Goal: Transaction & Acquisition: Purchase product/service

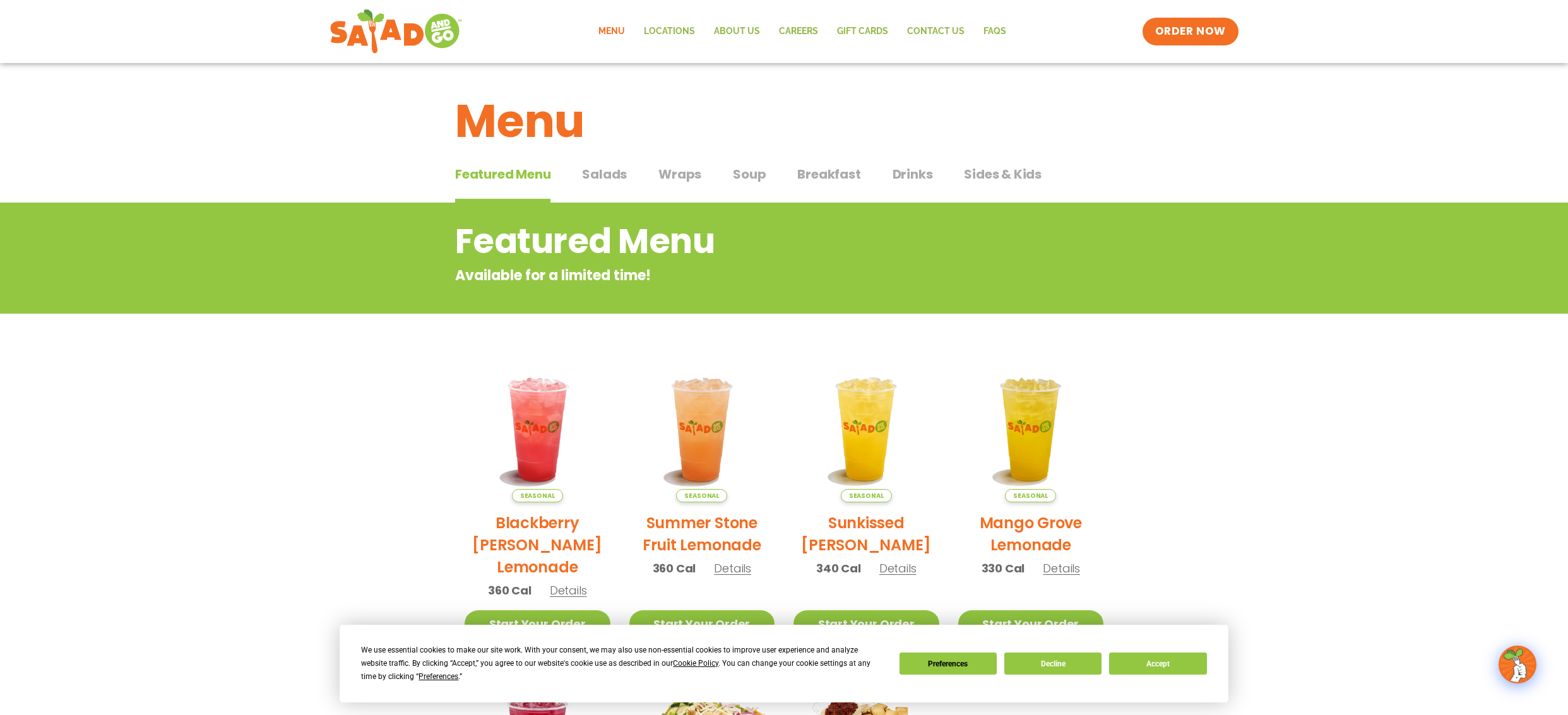
click at [602, 177] on span "Salads" at bounding box center [604, 174] width 45 height 19
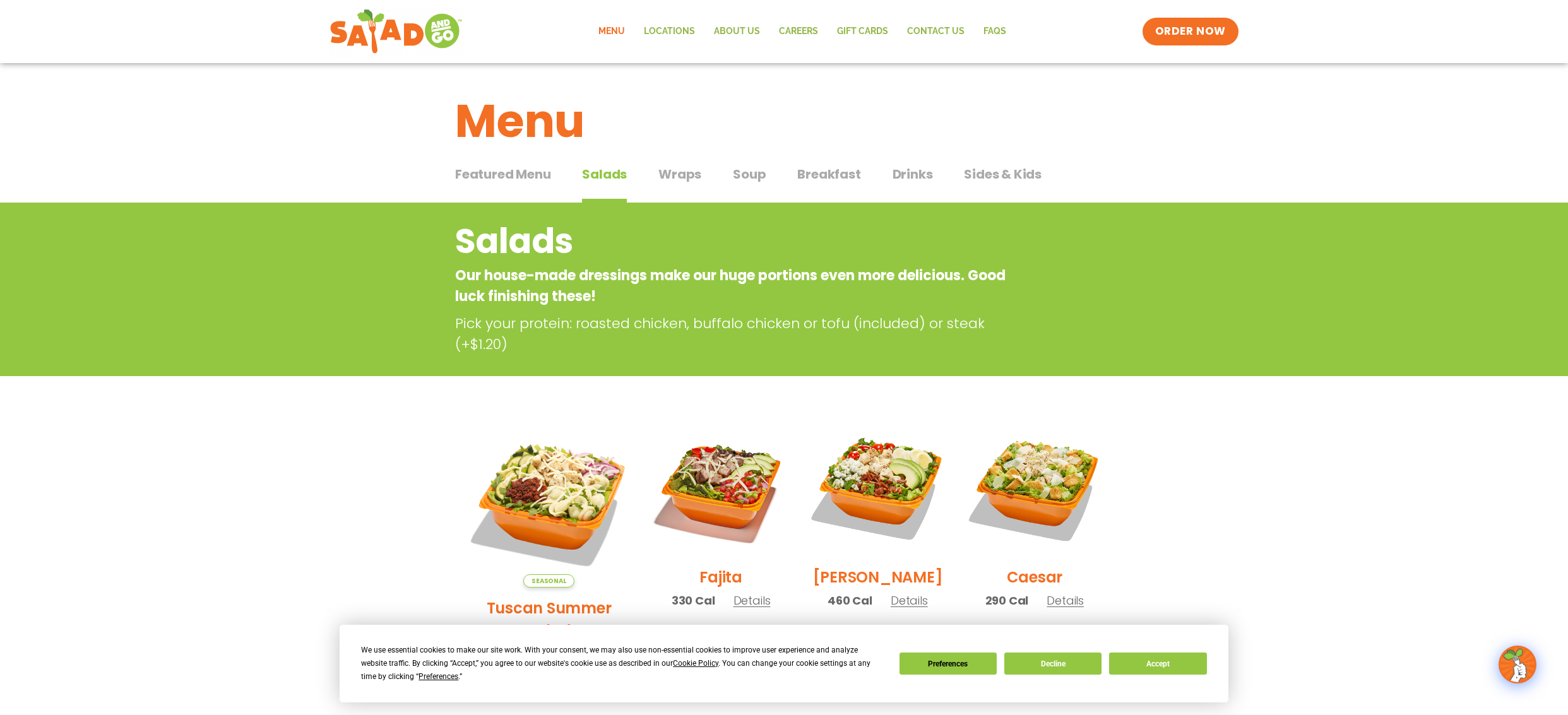
click at [816, 177] on span "Breakfast" at bounding box center [828, 174] width 63 height 19
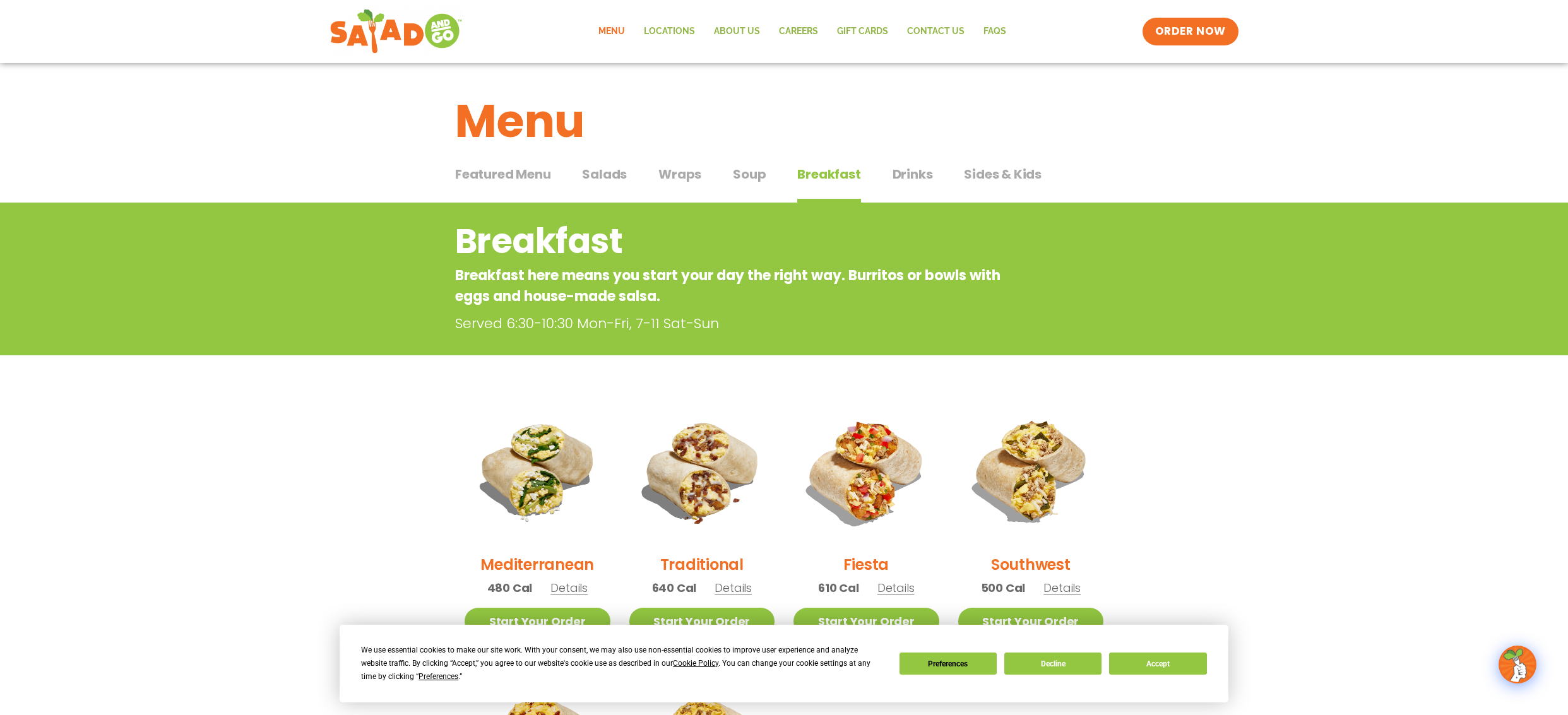
click at [622, 178] on span "Salads" at bounding box center [604, 174] width 45 height 19
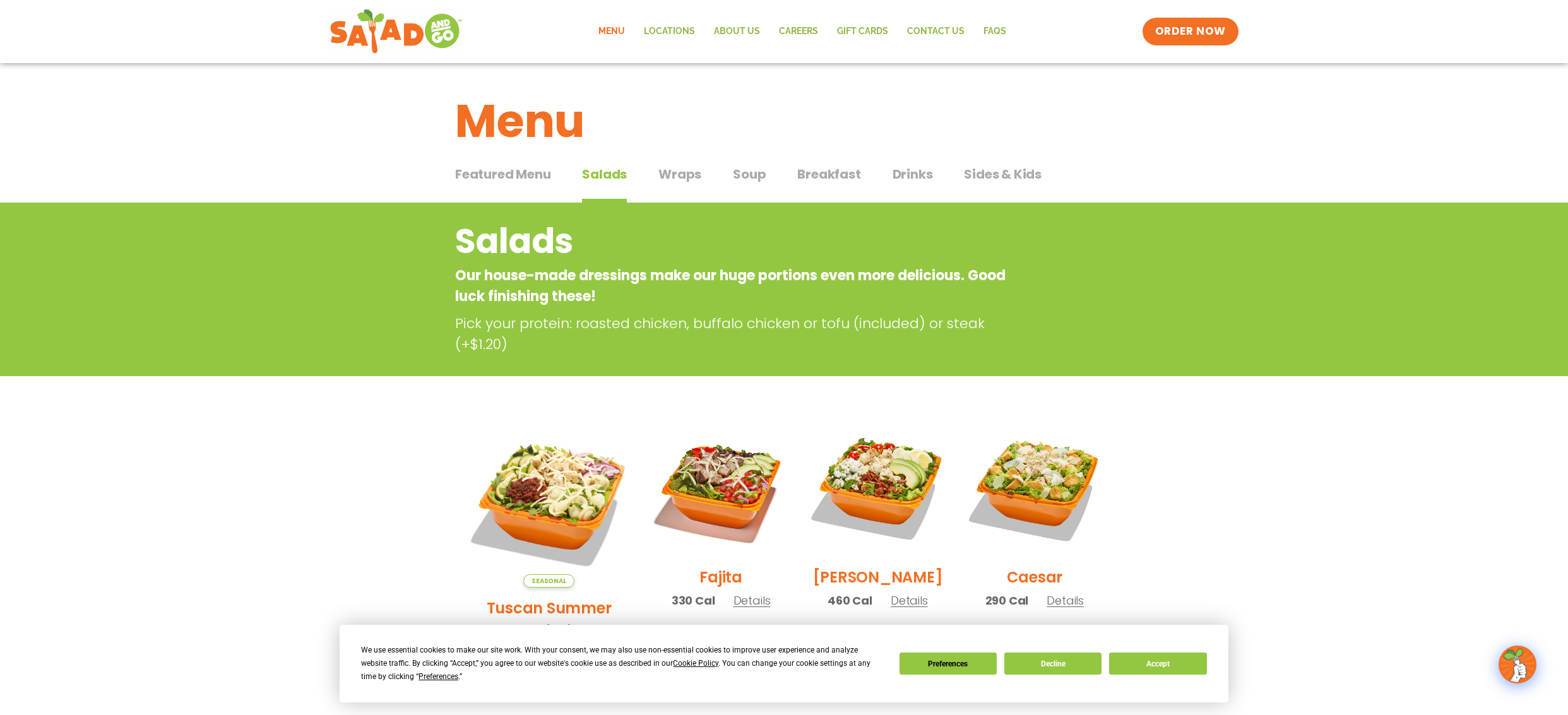
click at [503, 172] on span "Featured Menu" at bounding box center [503, 174] width 96 height 19
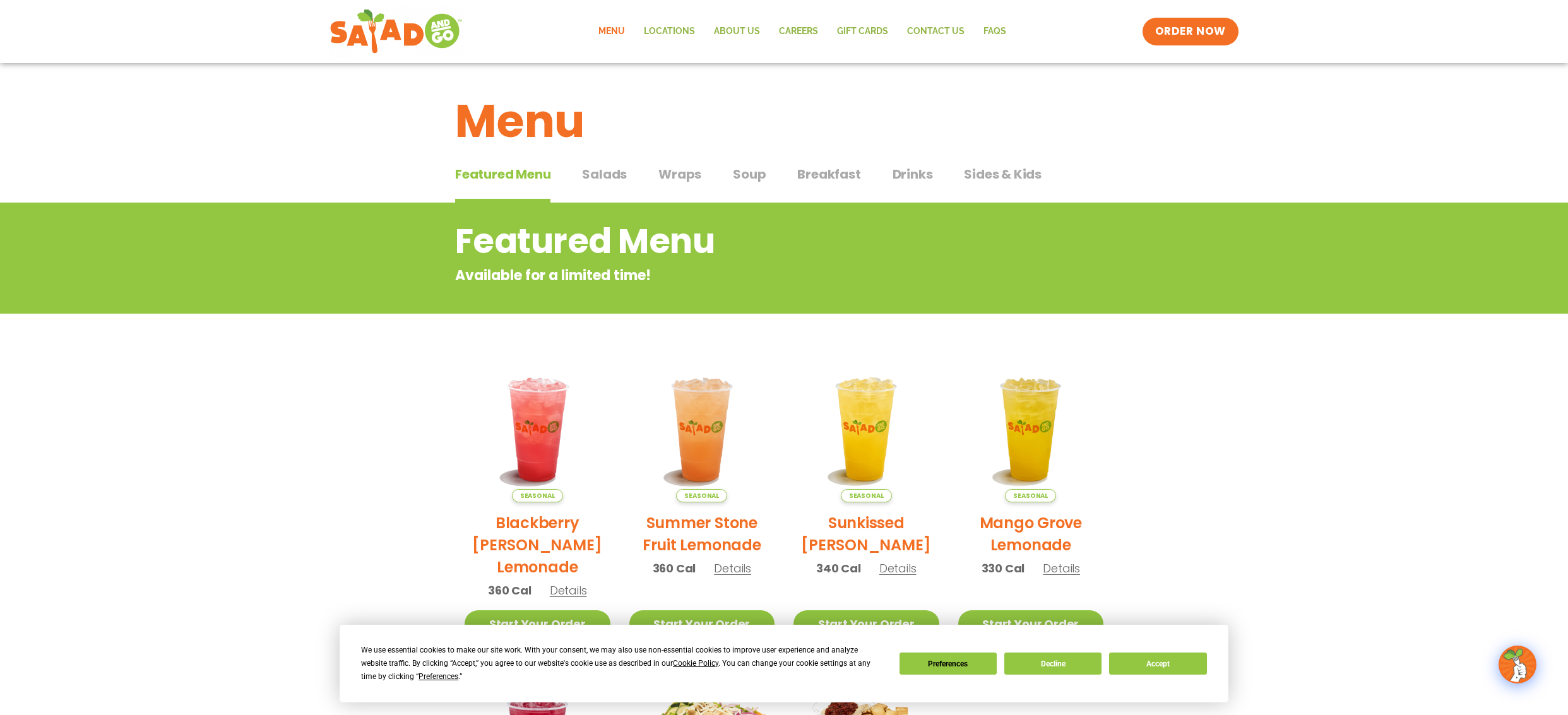
click at [622, 176] on span "Salads" at bounding box center [604, 174] width 45 height 19
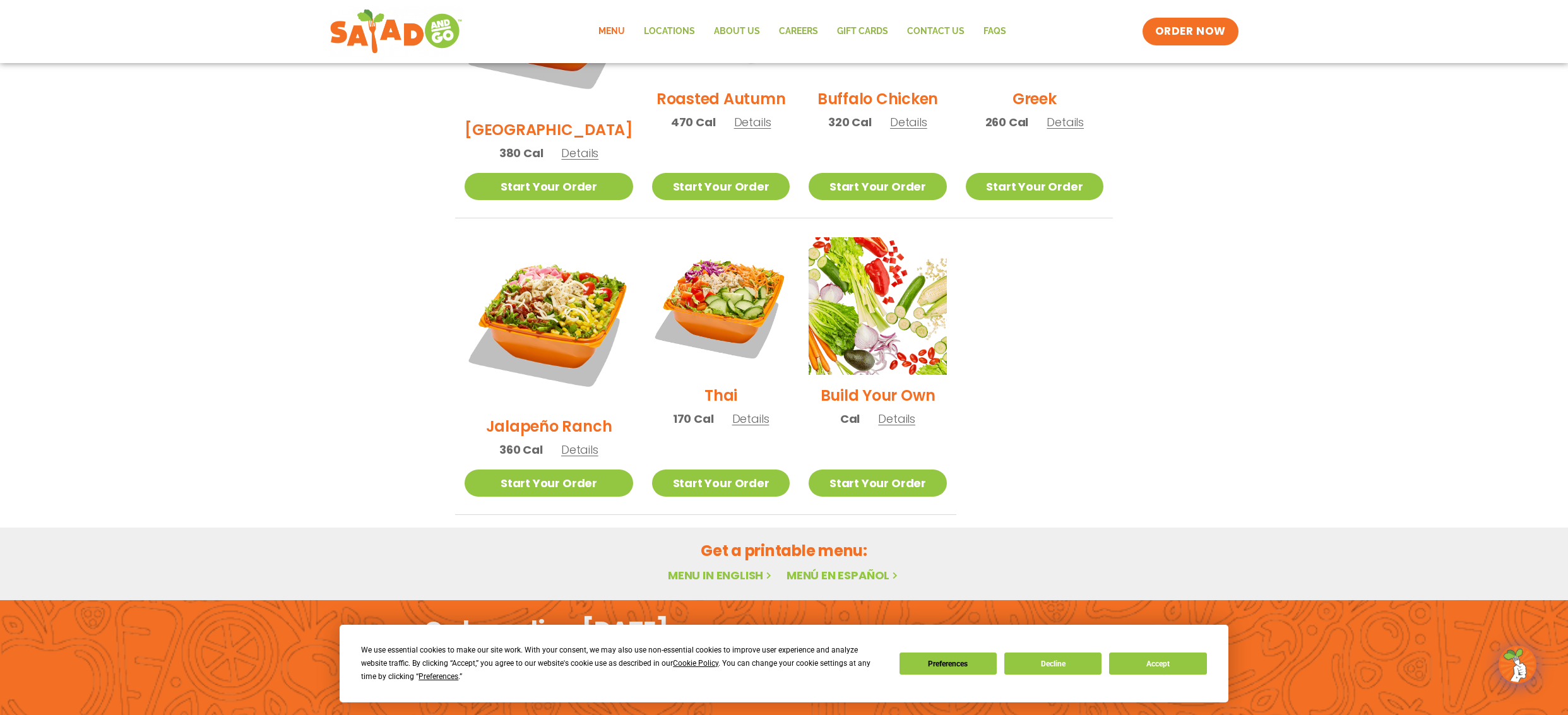
scroll to position [806, 0]
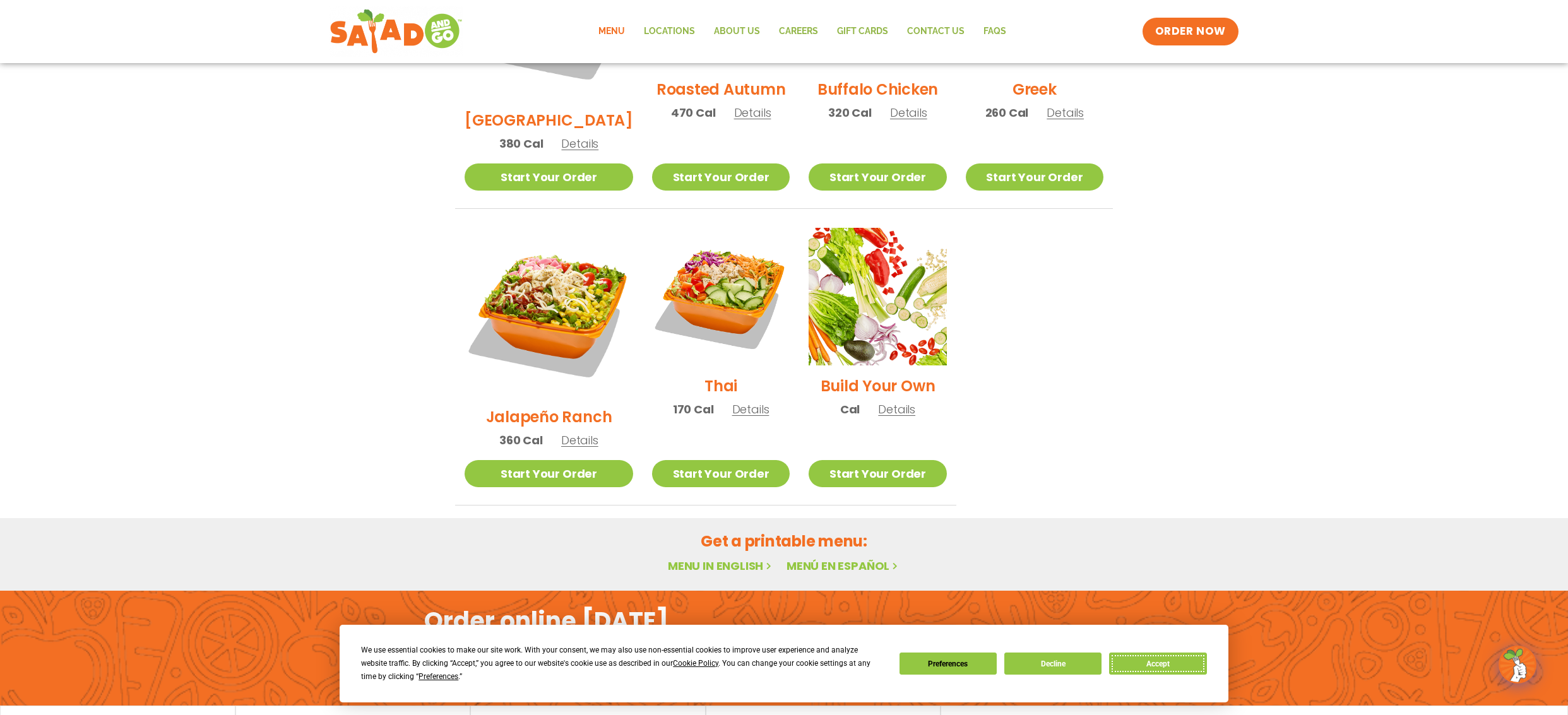
click at [1173, 664] on button "Accept" at bounding box center [1158, 663] width 97 height 22
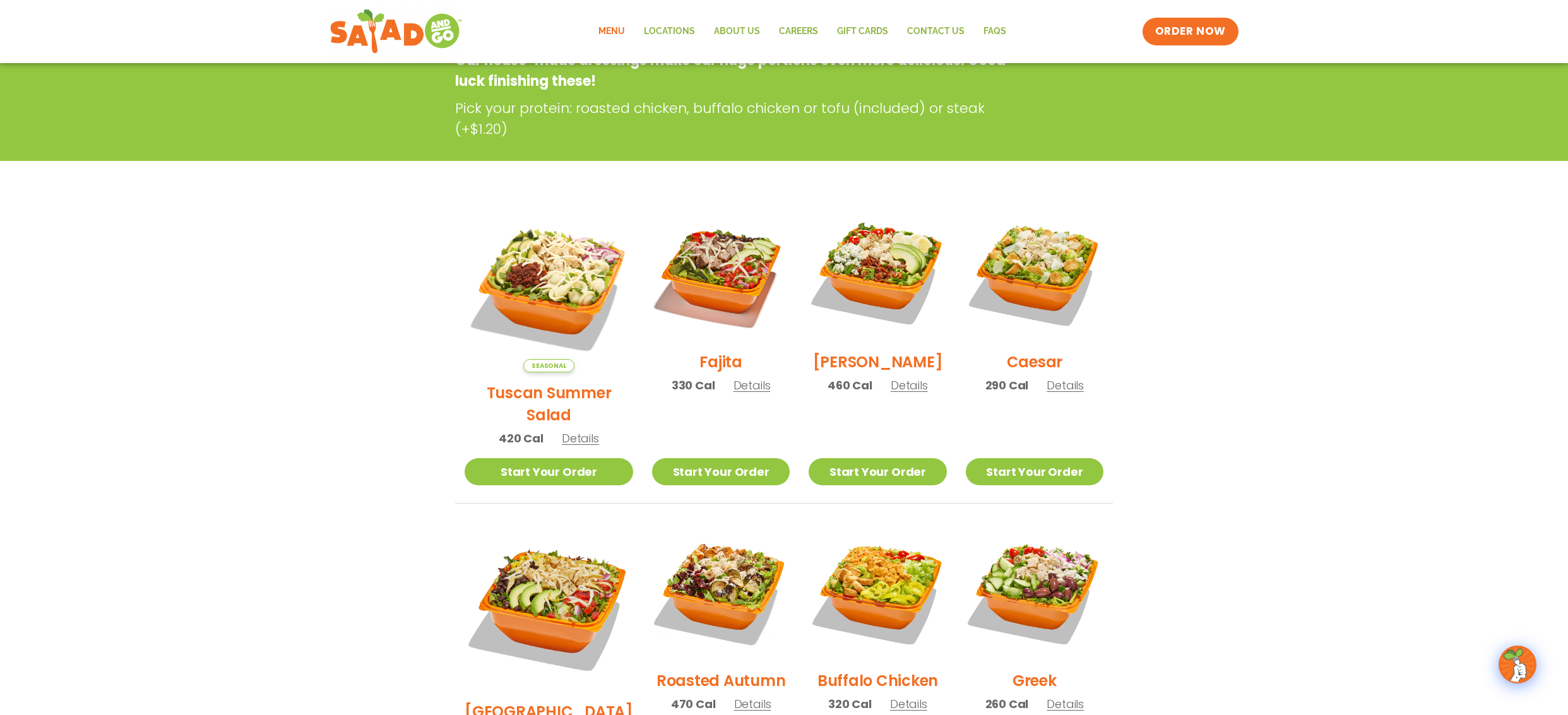
scroll to position [214, 0]
click at [705, 281] on img at bounding box center [722, 273] width 162 height 162
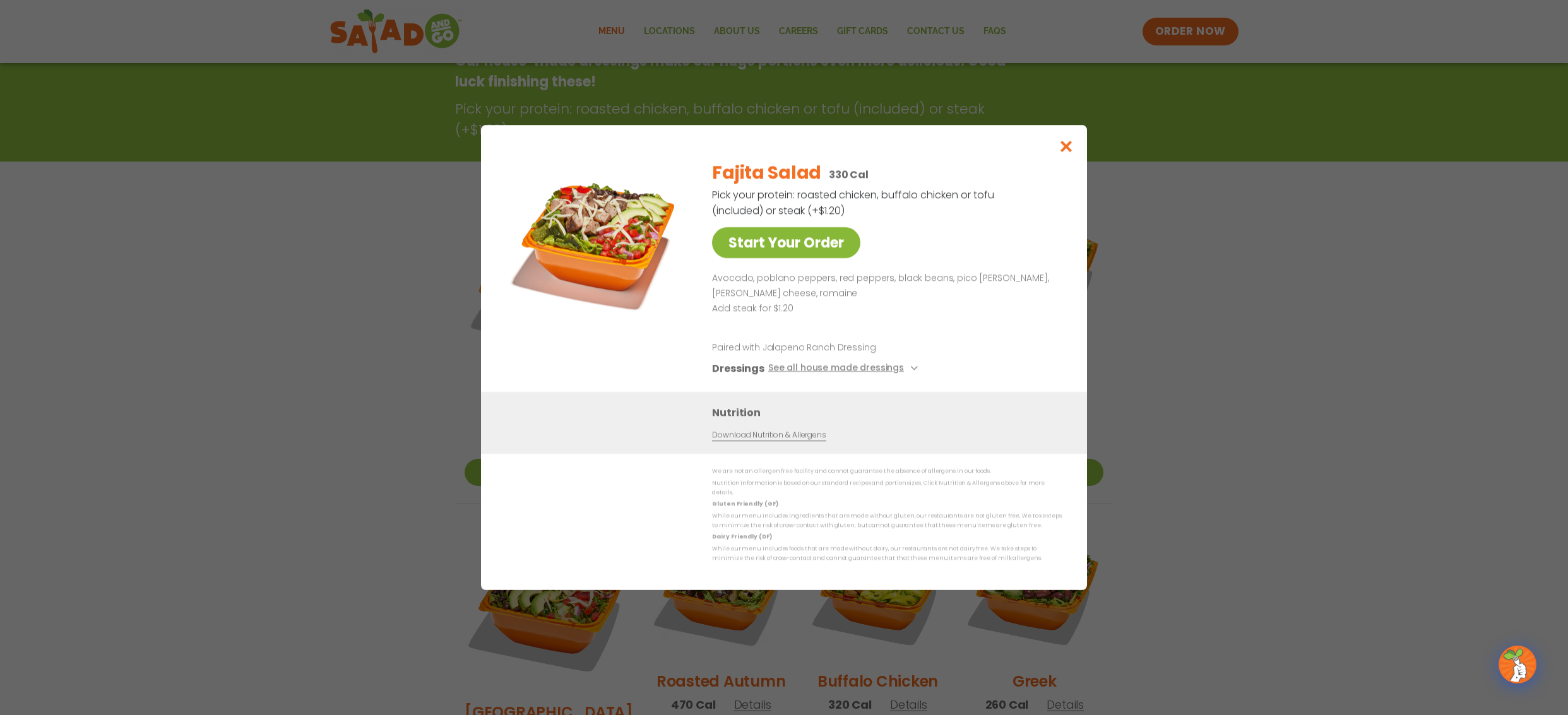
click at [768, 246] on link "Start Your Order" at bounding box center [786, 243] width 148 height 31
